Goal: Task Accomplishment & Management: Manage account settings

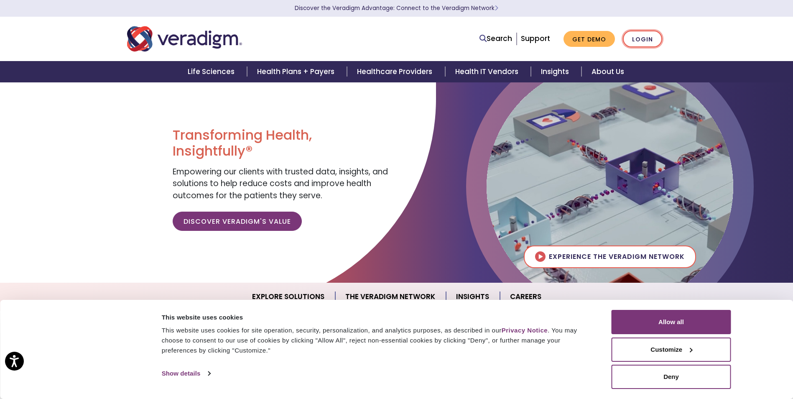
click at [632, 39] on link "Login" at bounding box center [642, 39] width 39 height 17
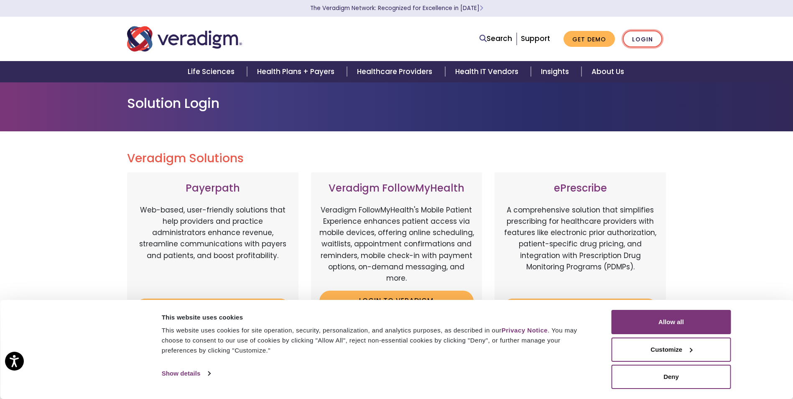
click at [639, 37] on link "Login" at bounding box center [642, 39] width 39 height 17
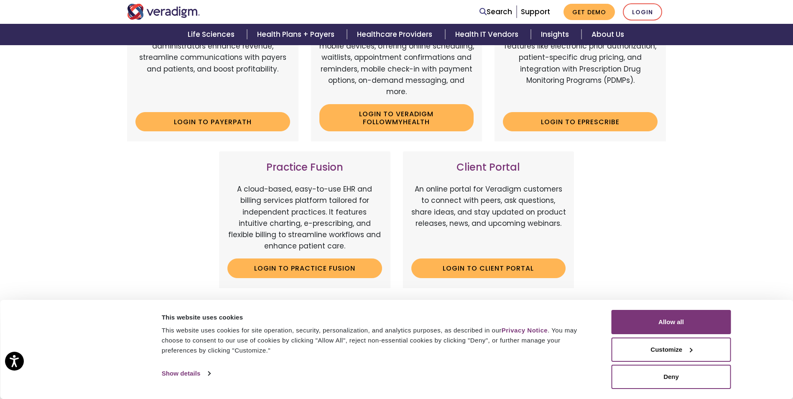
scroll to position [36, 0]
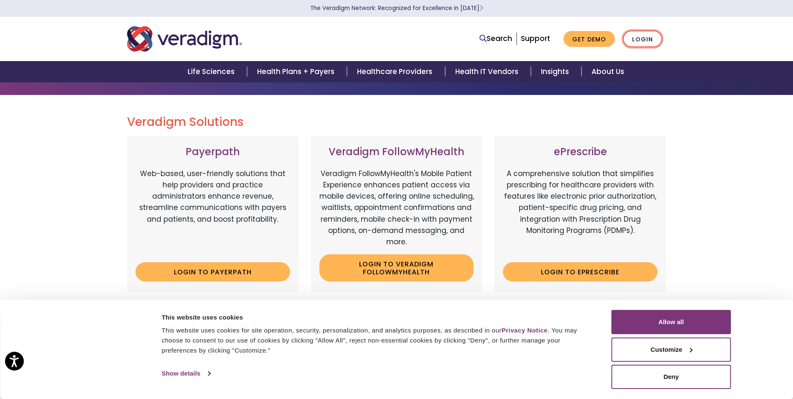
click at [642, 31] on link "Login" at bounding box center [642, 39] width 39 height 17
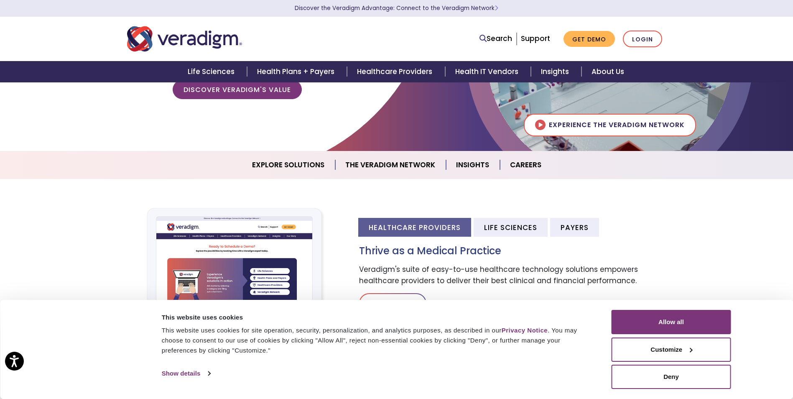
scroll to position [167, 0]
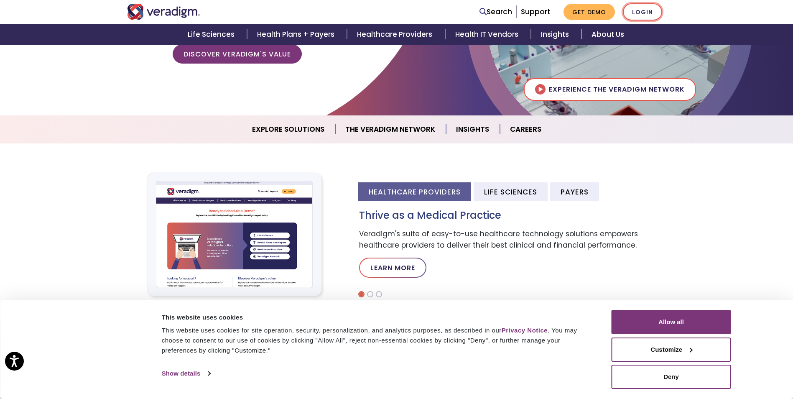
click at [636, 10] on link "Login" at bounding box center [642, 11] width 39 height 17
